Goal: Task Accomplishment & Management: Use online tool/utility

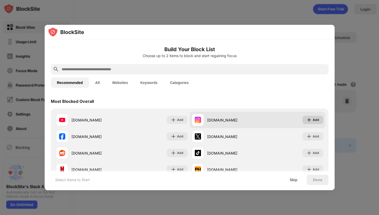
click at [317, 122] on div "Add" at bounding box center [316, 119] width 6 height 5
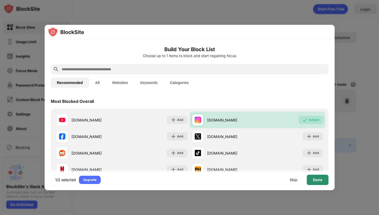
click at [320, 178] on div "Done" at bounding box center [317, 180] width 9 height 4
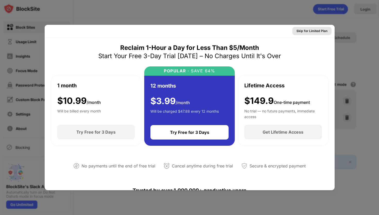
click at [304, 31] on div "Skip for Limited Plan" at bounding box center [312, 30] width 31 height 5
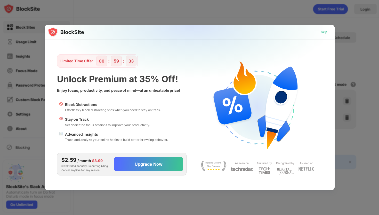
click at [328, 33] on div "Skip" at bounding box center [324, 32] width 15 height 8
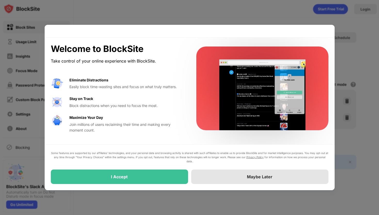
click at [221, 176] on div "Maybe Later" at bounding box center [259, 176] width 137 height 14
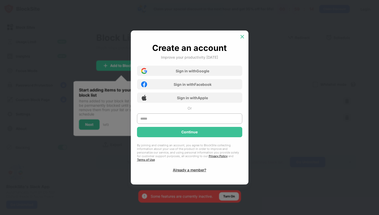
click at [243, 41] on div at bounding box center [242, 37] width 8 height 8
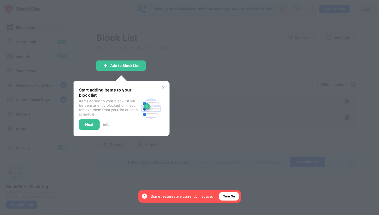
click at [163, 88] on img at bounding box center [163, 87] width 4 height 4
